Goal: Information Seeking & Learning: Find specific page/section

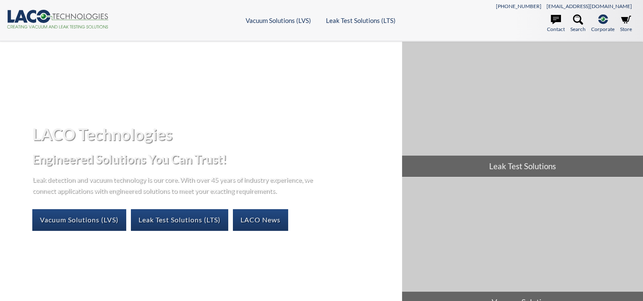
select select "Language Translate Widget"
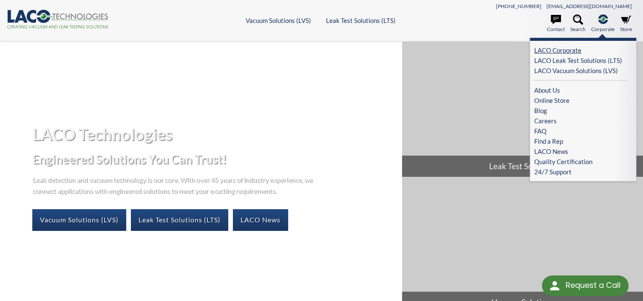
click at [566, 47] on link "LACO Corporate" at bounding box center [581, 50] width 94 height 10
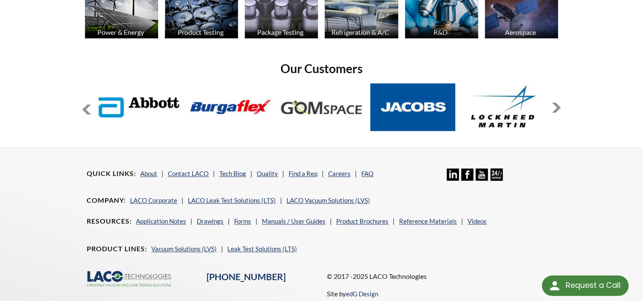
scroll to position [686, 0]
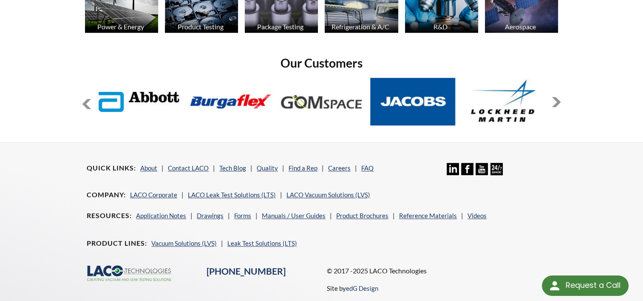
click at [554, 104] on button at bounding box center [556, 102] width 10 height 10
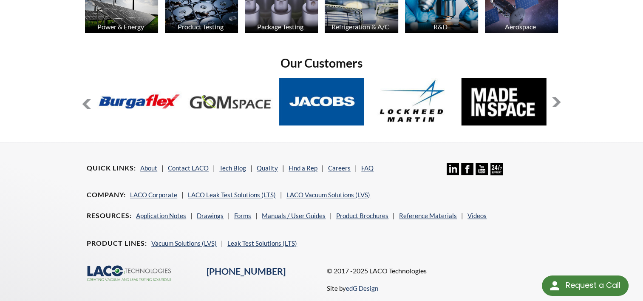
click at [554, 104] on button at bounding box center [556, 102] width 10 height 10
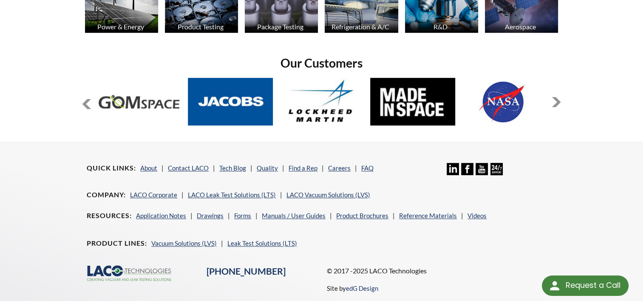
click at [554, 104] on button at bounding box center [556, 102] width 10 height 10
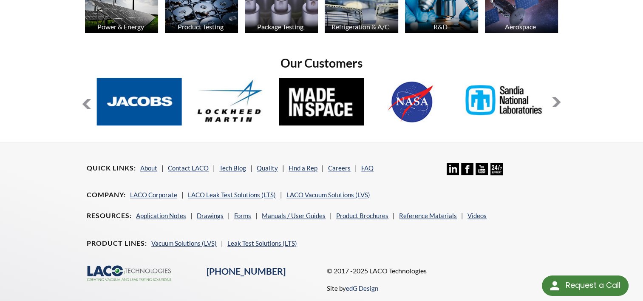
click at [554, 104] on button at bounding box center [556, 102] width 10 height 10
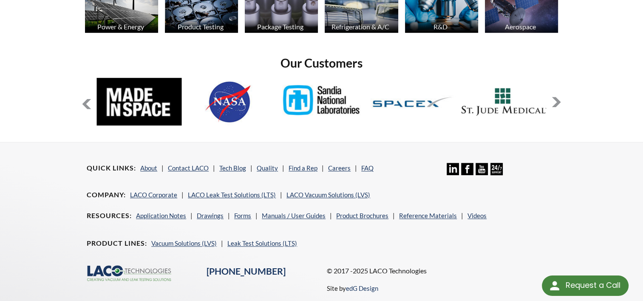
click at [554, 104] on button at bounding box center [556, 102] width 10 height 10
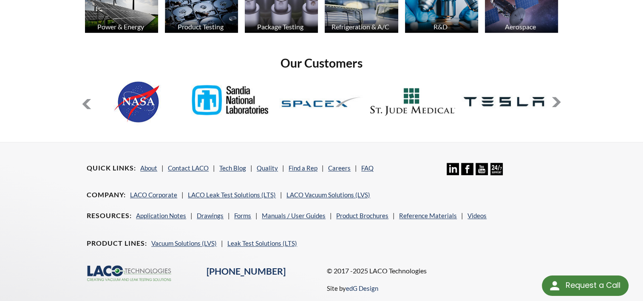
click at [554, 104] on button at bounding box center [556, 102] width 10 height 10
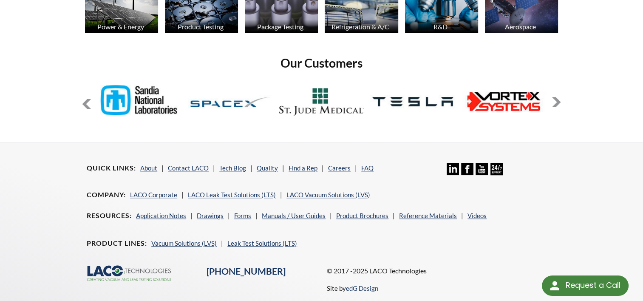
click at [554, 104] on button at bounding box center [556, 102] width 10 height 10
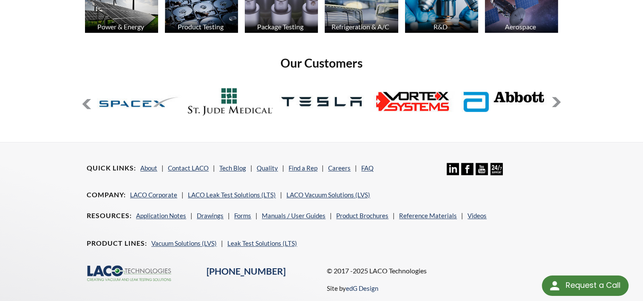
click at [554, 104] on button at bounding box center [556, 102] width 10 height 10
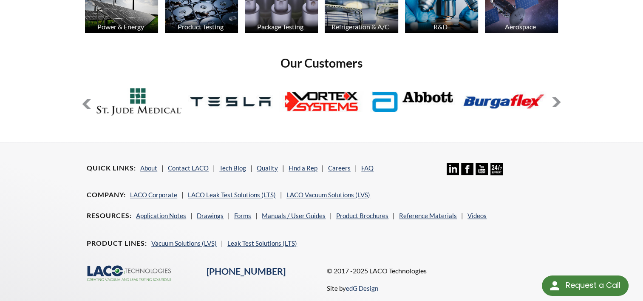
click at [554, 104] on button at bounding box center [556, 102] width 10 height 10
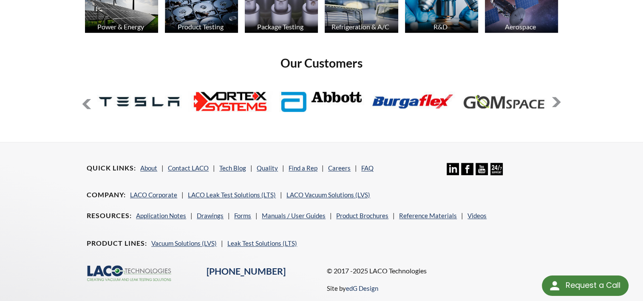
click at [554, 104] on button at bounding box center [556, 102] width 10 height 10
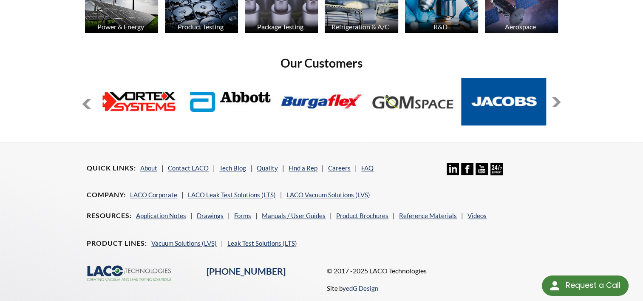
click at [554, 104] on button at bounding box center [556, 102] width 10 height 10
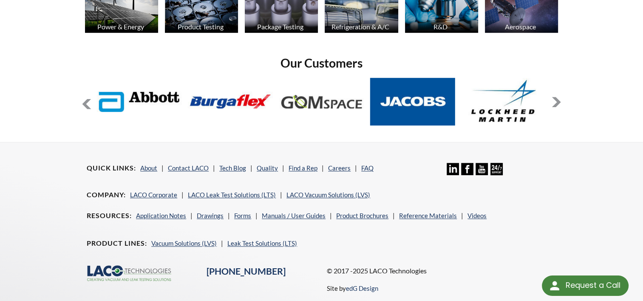
click at [554, 104] on button at bounding box center [556, 102] width 10 height 10
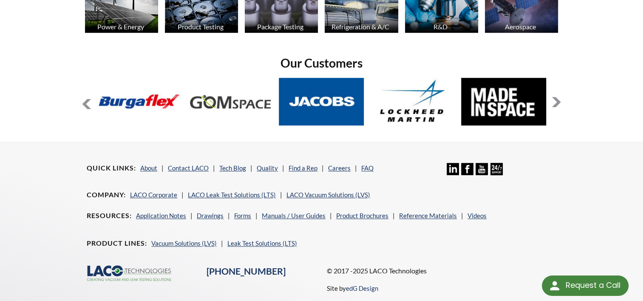
click at [554, 104] on button at bounding box center [556, 102] width 10 height 10
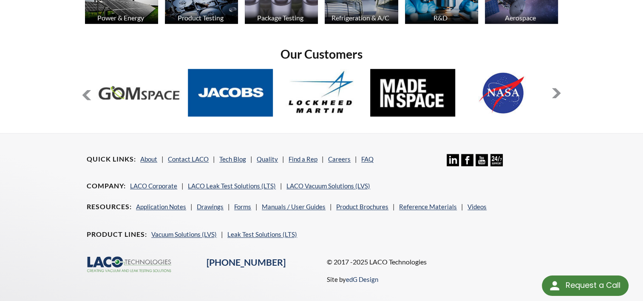
scroll to position [687, 0]
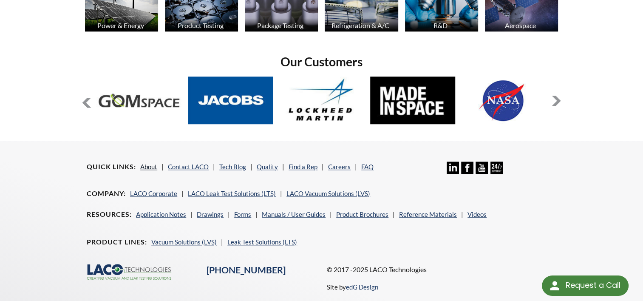
click at [145, 164] on link "About" at bounding box center [148, 167] width 17 height 8
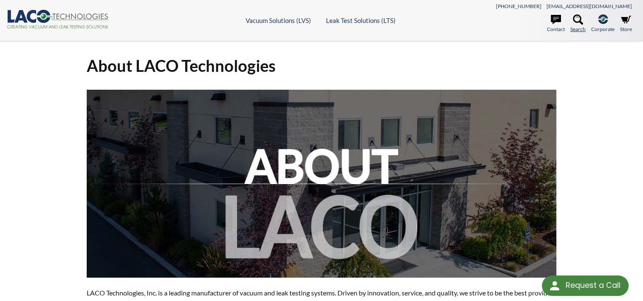
click at [575, 20] on icon at bounding box center [578, 19] width 10 height 10
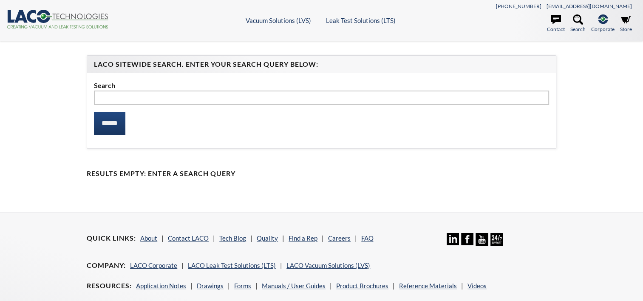
select select "Language Translate Widget"
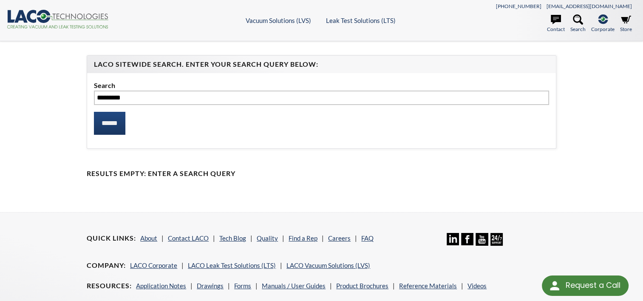
type input "*********"
click at [94, 112] on input "******" at bounding box center [109, 123] width 31 height 23
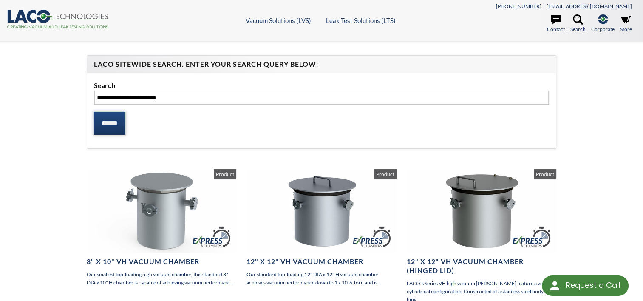
type input "**********"
click at [107, 117] on input "******" at bounding box center [109, 123] width 31 height 23
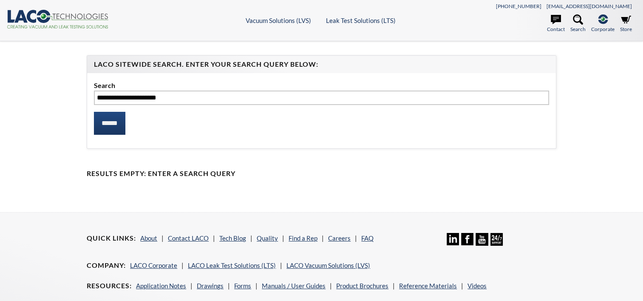
select select "Language Translate Widget"
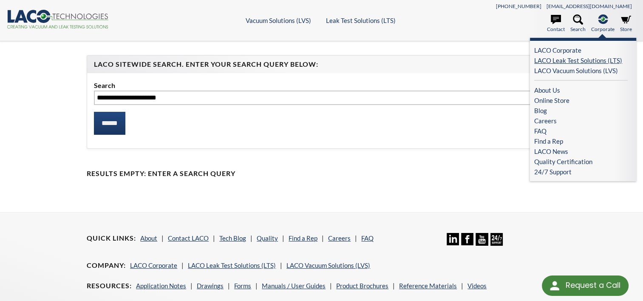
click at [585, 61] on link "LACO Leak Test Solutions (LTS)" at bounding box center [581, 60] width 94 height 10
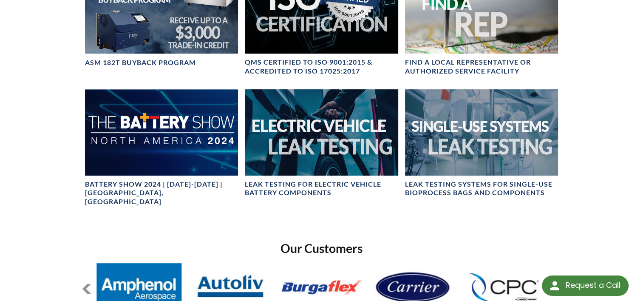
scroll to position [476, 0]
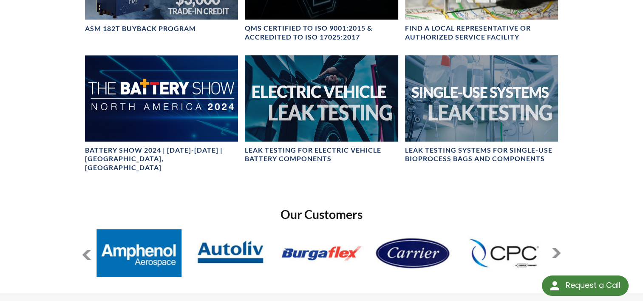
click at [556, 248] on button at bounding box center [556, 253] width 10 height 10
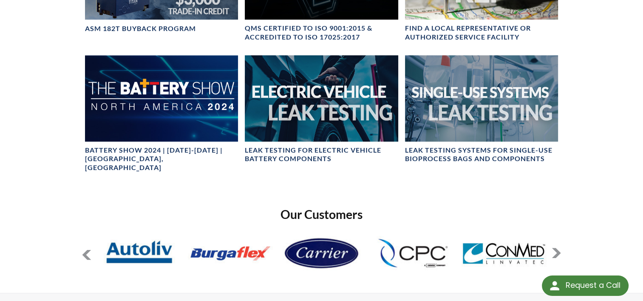
click at [556, 248] on button at bounding box center [556, 253] width 10 height 10
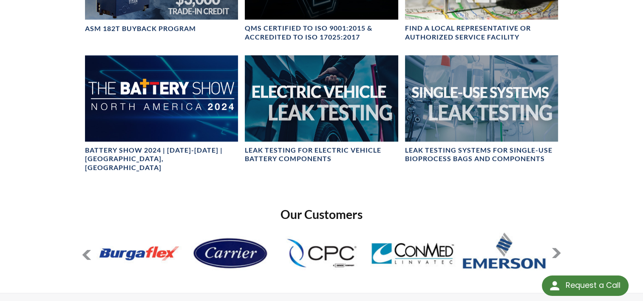
click at [556, 248] on button at bounding box center [556, 253] width 10 height 10
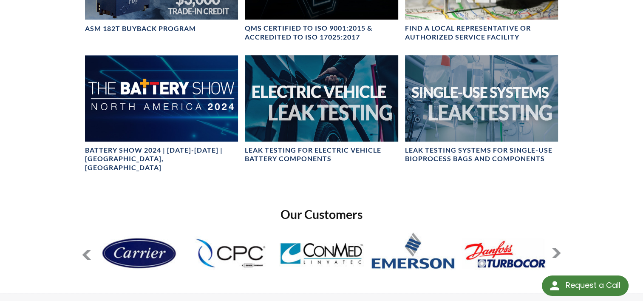
click at [556, 248] on button at bounding box center [556, 253] width 10 height 10
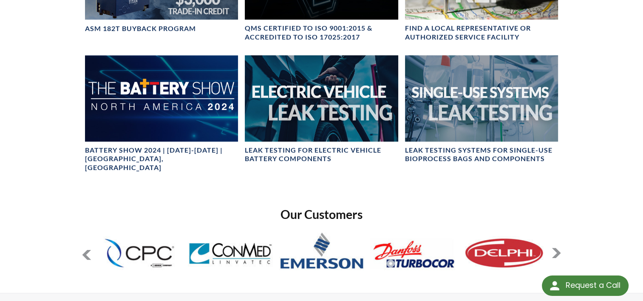
click at [556, 248] on button at bounding box center [556, 253] width 10 height 10
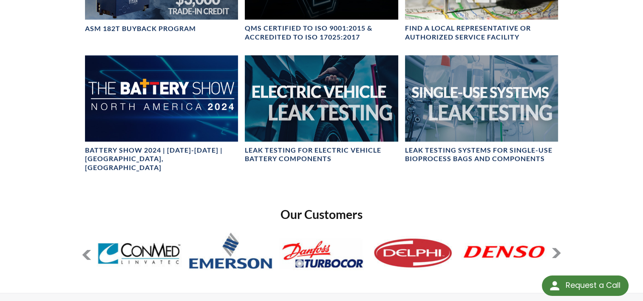
click at [556, 248] on button at bounding box center [556, 253] width 10 height 10
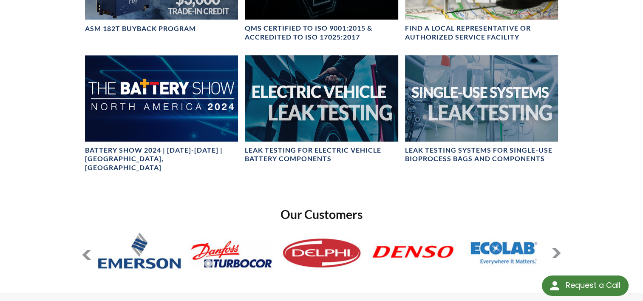
click at [556, 248] on button at bounding box center [556, 253] width 10 height 10
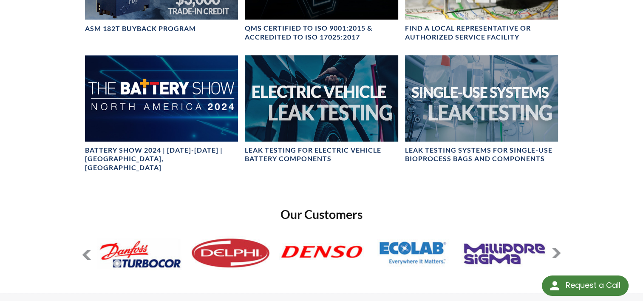
click at [556, 248] on button at bounding box center [556, 253] width 10 height 10
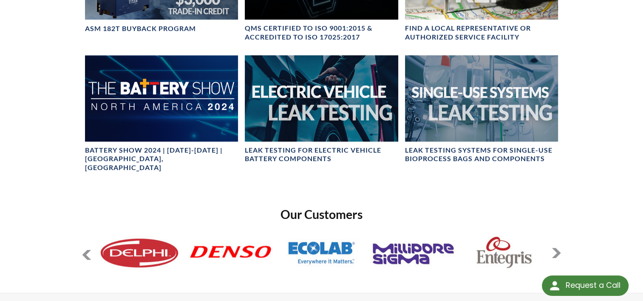
click at [556, 248] on button at bounding box center [556, 253] width 10 height 10
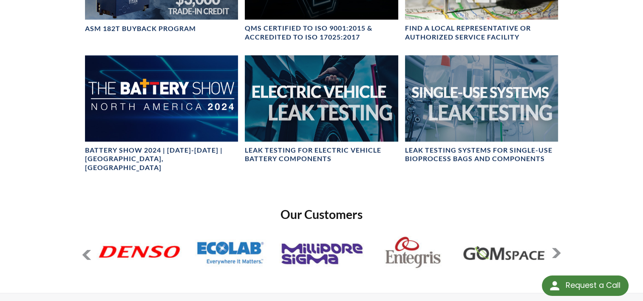
click at [556, 248] on button at bounding box center [556, 253] width 10 height 10
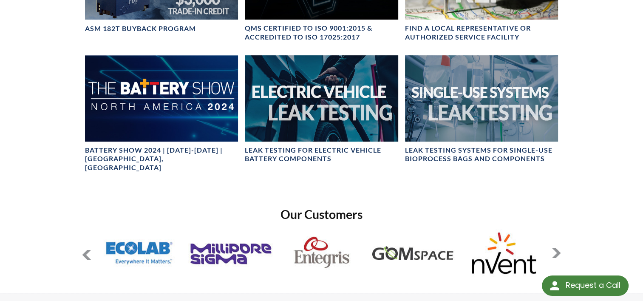
click at [556, 248] on button at bounding box center [556, 253] width 10 height 10
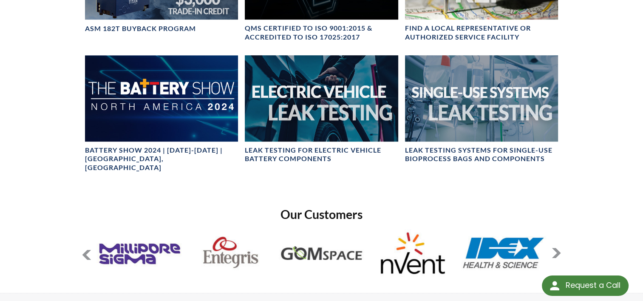
click at [85, 250] on button at bounding box center [87, 255] width 10 height 10
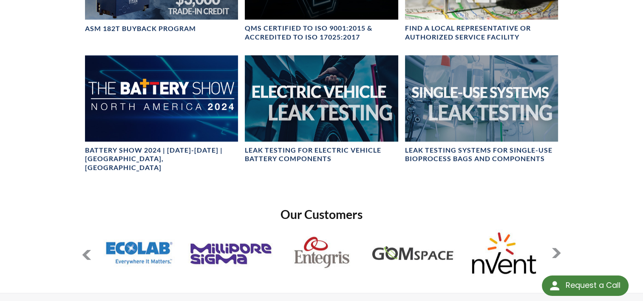
click at [85, 250] on button at bounding box center [87, 255] width 10 height 10
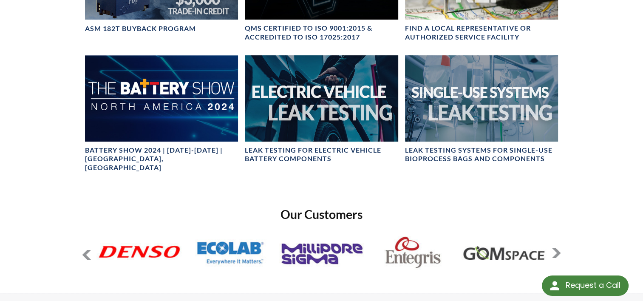
click at [85, 250] on button at bounding box center [87, 255] width 10 height 10
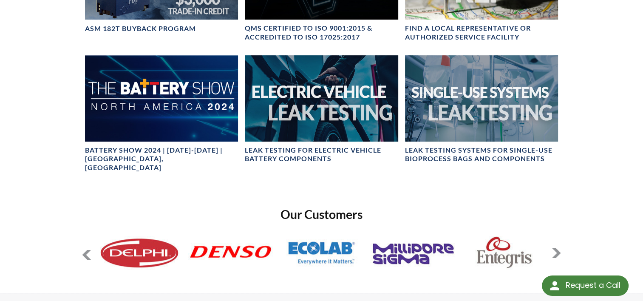
click at [85, 250] on button at bounding box center [87, 255] width 10 height 10
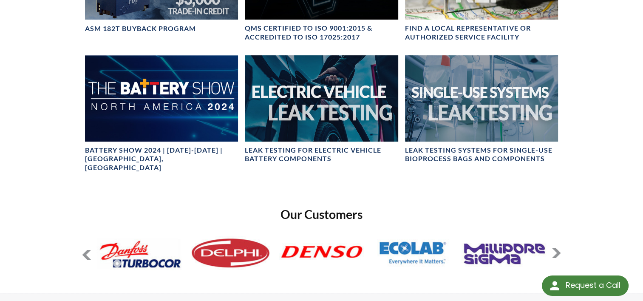
click at [85, 250] on button at bounding box center [87, 255] width 10 height 10
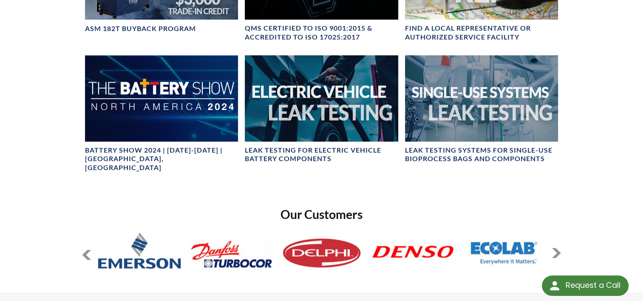
click at [85, 250] on button at bounding box center [87, 255] width 10 height 10
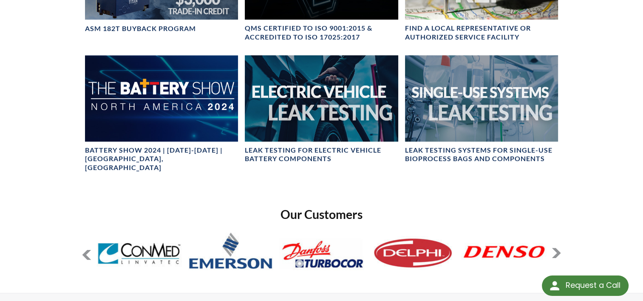
click at [85, 250] on button at bounding box center [87, 255] width 10 height 10
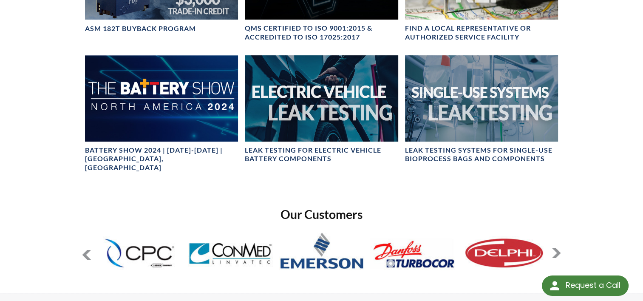
click at [85, 250] on button at bounding box center [87, 255] width 10 height 10
